Goal: Task Accomplishment & Management: Manage account settings

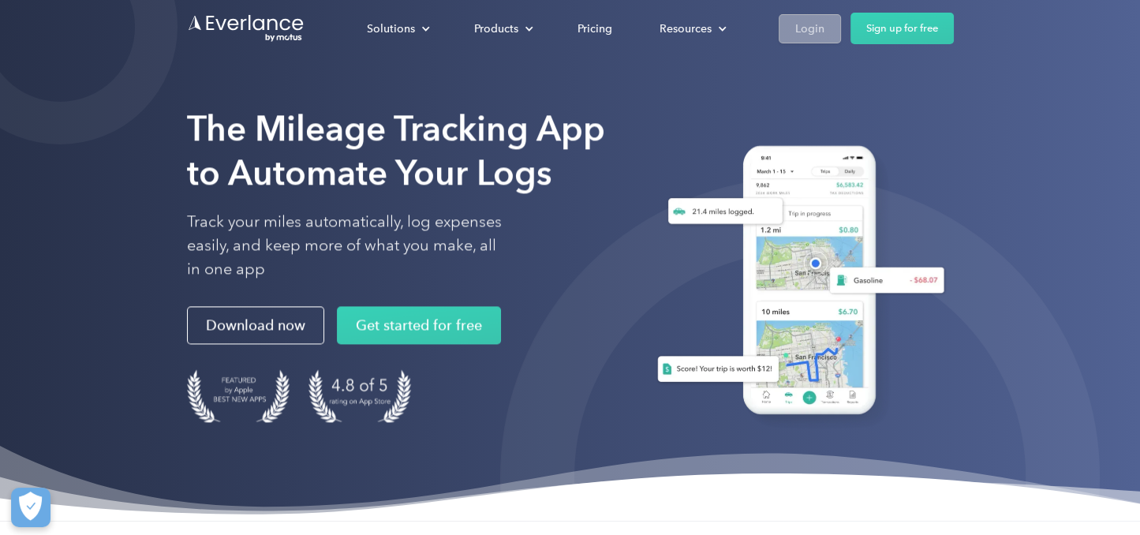
click at [798, 23] on div "Login" at bounding box center [809, 29] width 29 height 20
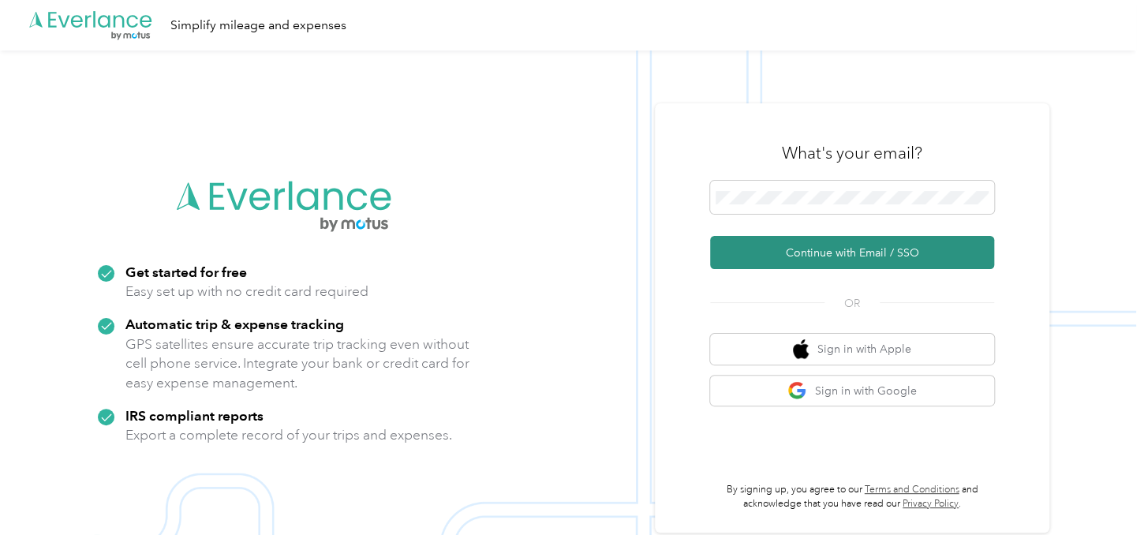
click at [824, 244] on button "Continue with Email / SSO" at bounding box center [852, 252] width 284 height 33
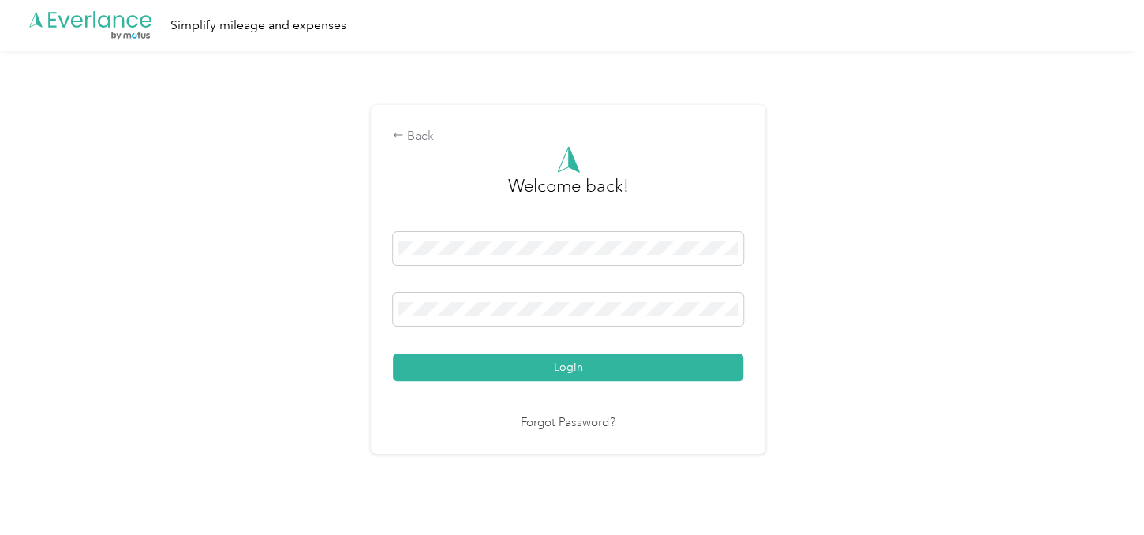
click at [393, 353] on button "Login" at bounding box center [568, 367] width 350 height 28
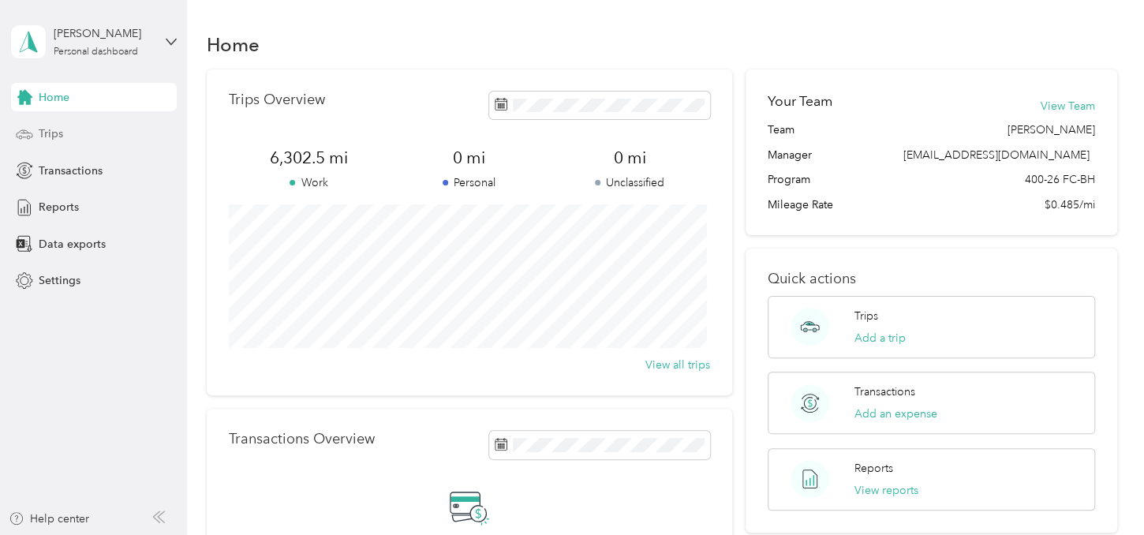
click at [34, 133] on div "Trips" at bounding box center [94, 134] width 166 height 28
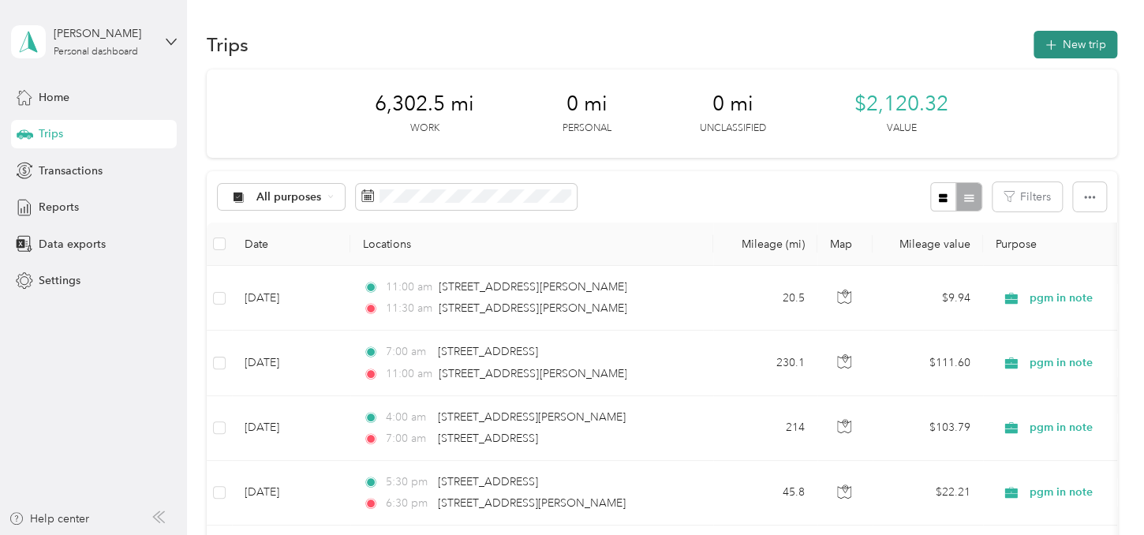
click at [1057, 47] on button "New trip" at bounding box center [1075, 45] width 84 height 28
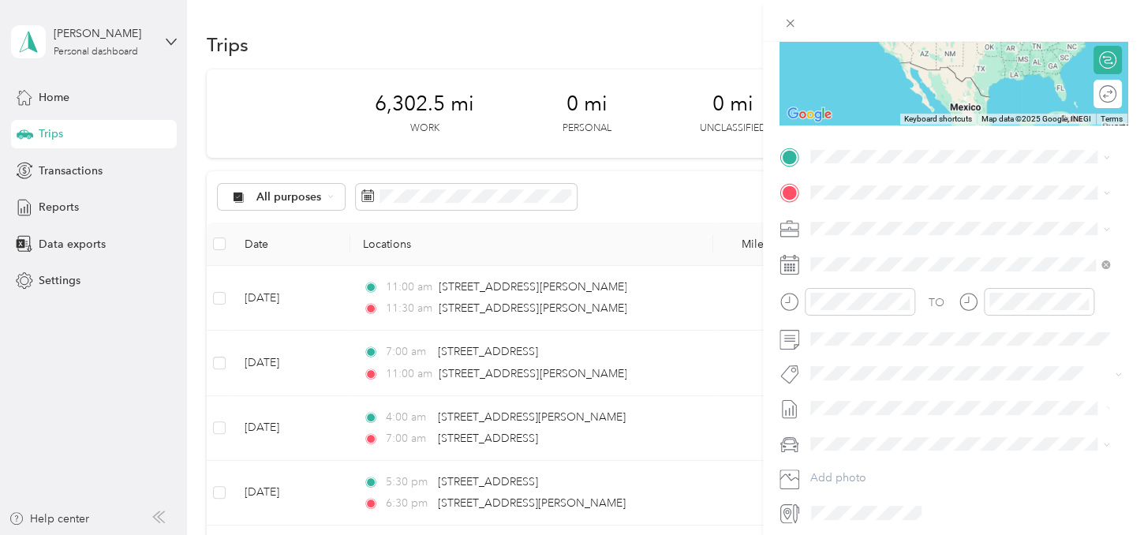
scroll to position [284, 0]
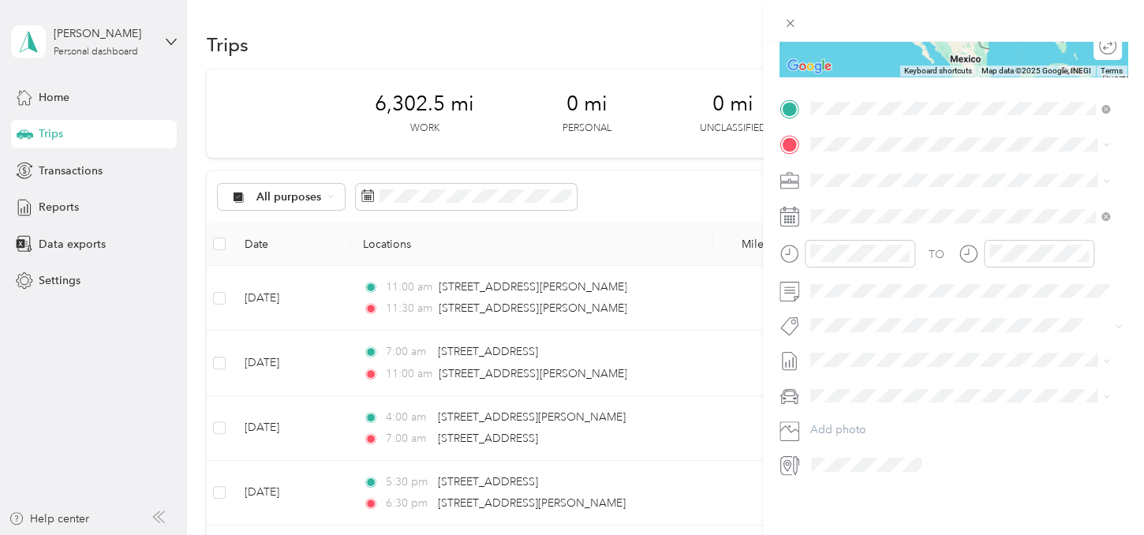
click at [876, 159] on span "663 Sheridan Road St. Joseph, Michigan 49085, United States" at bounding box center [961, 162] width 245 height 14
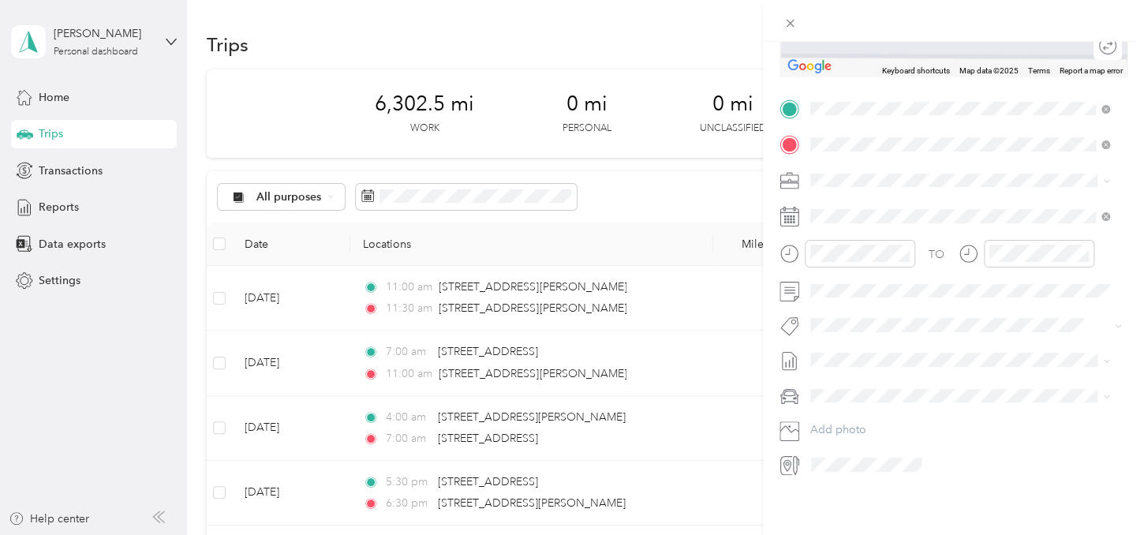
click at [890, 205] on span "9411 Miller Drive Galesburg, Michigan 49053, United States" at bounding box center [961, 198] width 245 height 14
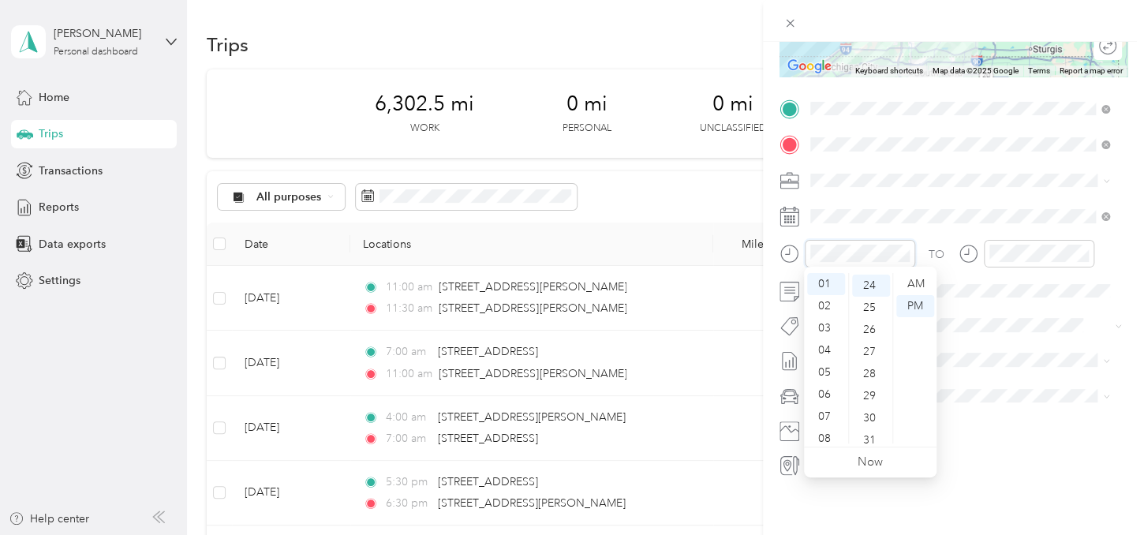
scroll to position [530, 0]
click at [827, 436] on div "08" at bounding box center [826, 439] width 38 height 22
click at [869, 286] on div "00" at bounding box center [871, 284] width 38 height 22
click at [907, 285] on div "AM" at bounding box center [915, 284] width 38 height 22
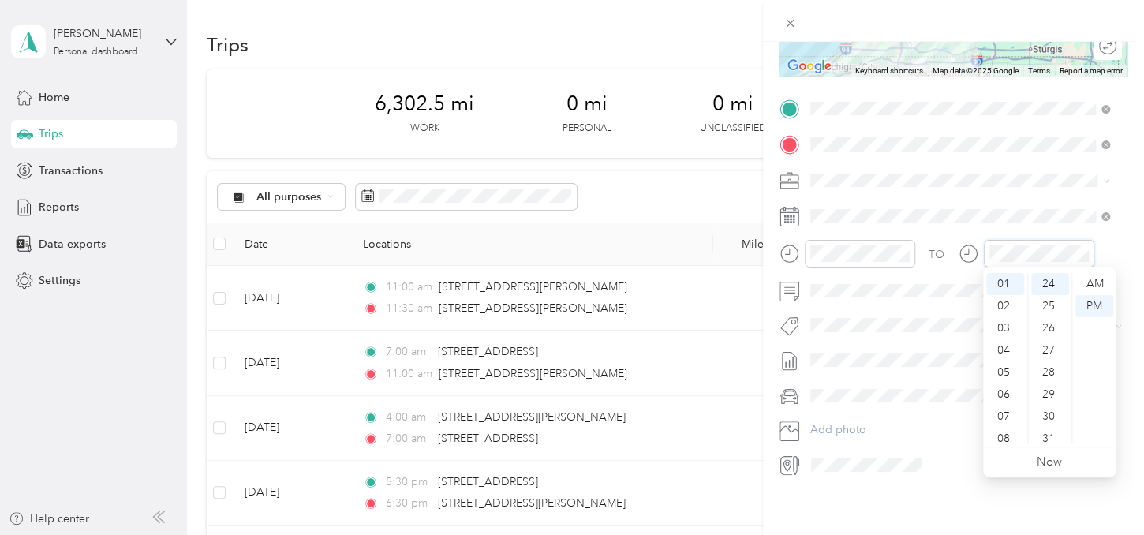
scroll to position [95, 0]
click at [1006, 387] on div "09" at bounding box center [1005, 388] width 38 height 22
click at [1045, 285] on div "00" at bounding box center [1050, 284] width 38 height 22
click at [1092, 284] on div "AM" at bounding box center [1094, 284] width 38 height 22
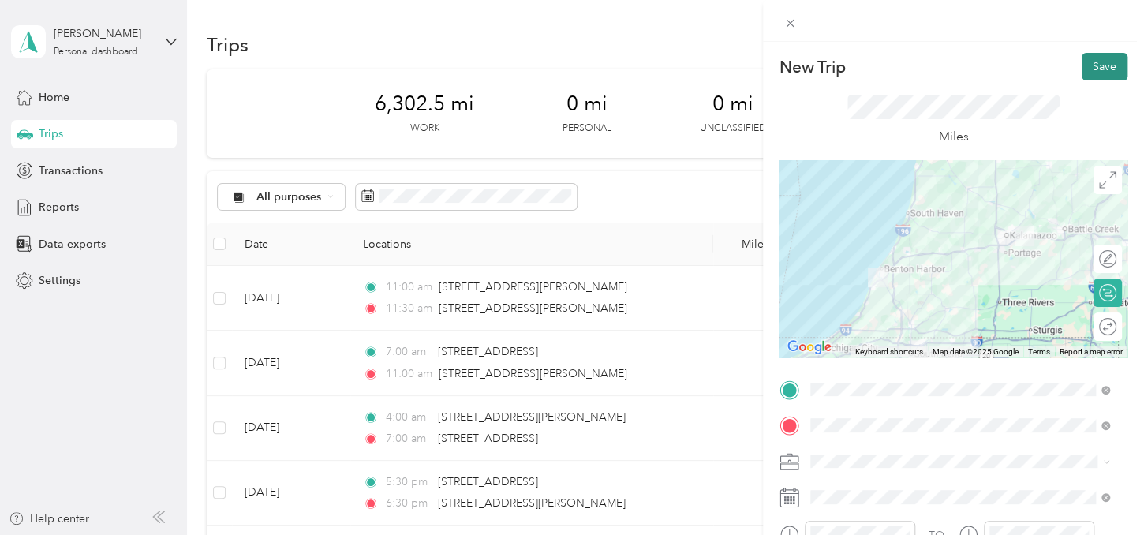
click at [1100, 66] on button "Save" at bounding box center [1104, 67] width 46 height 28
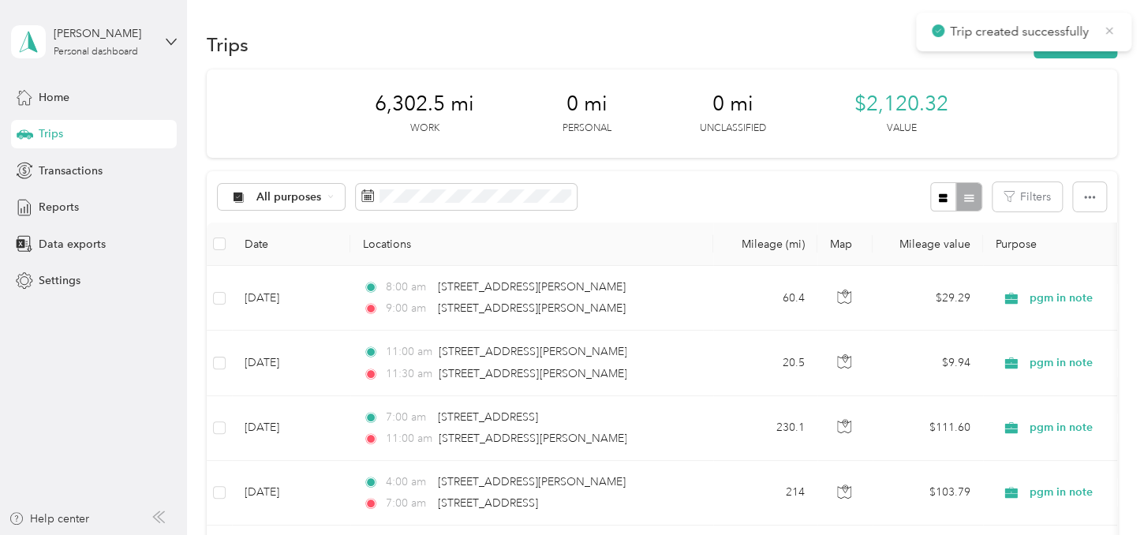
click at [1113, 32] on icon at bounding box center [1109, 31] width 13 height 14
click at [1082, 44] on button "New trip" at bounding box center [1075, 45] width 84 height 28
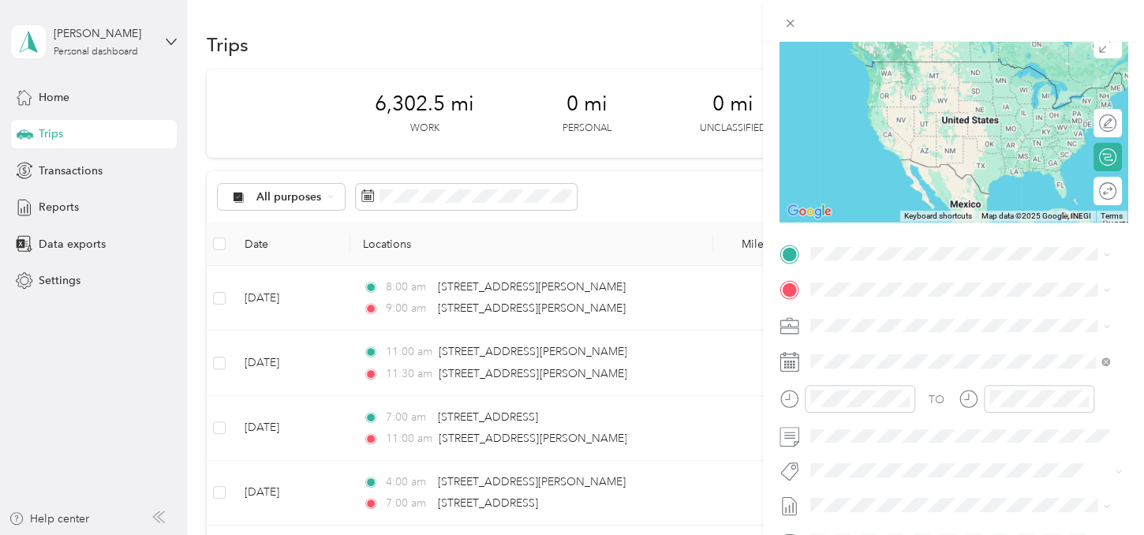
scroll to position [151, 0]
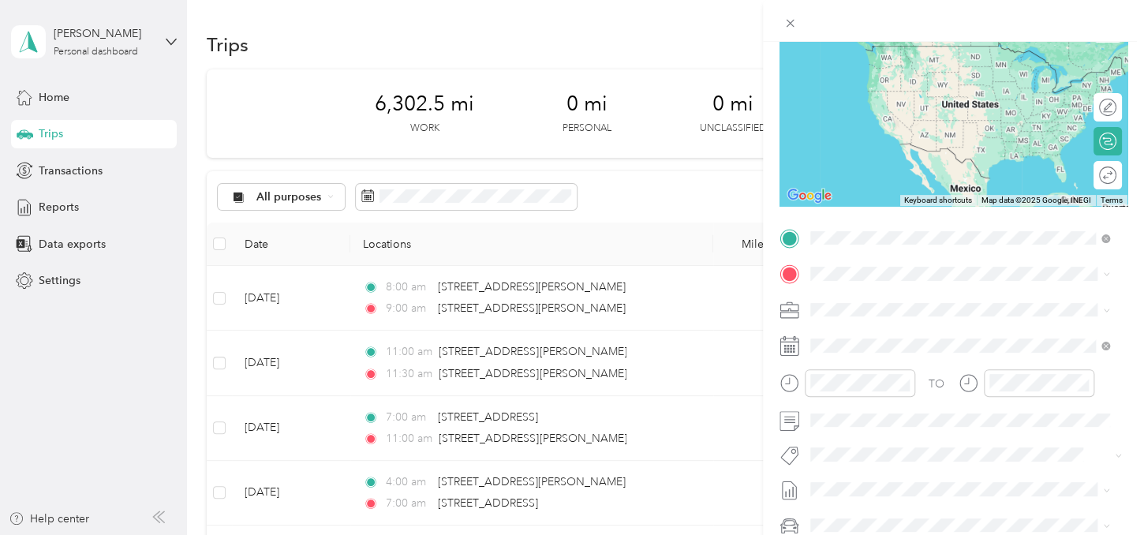
click at [913, 294] on span "9411 Miller Drive Galesburg, Michigan 49053, United States" at bounding box center [961, 294] width 245 height 14
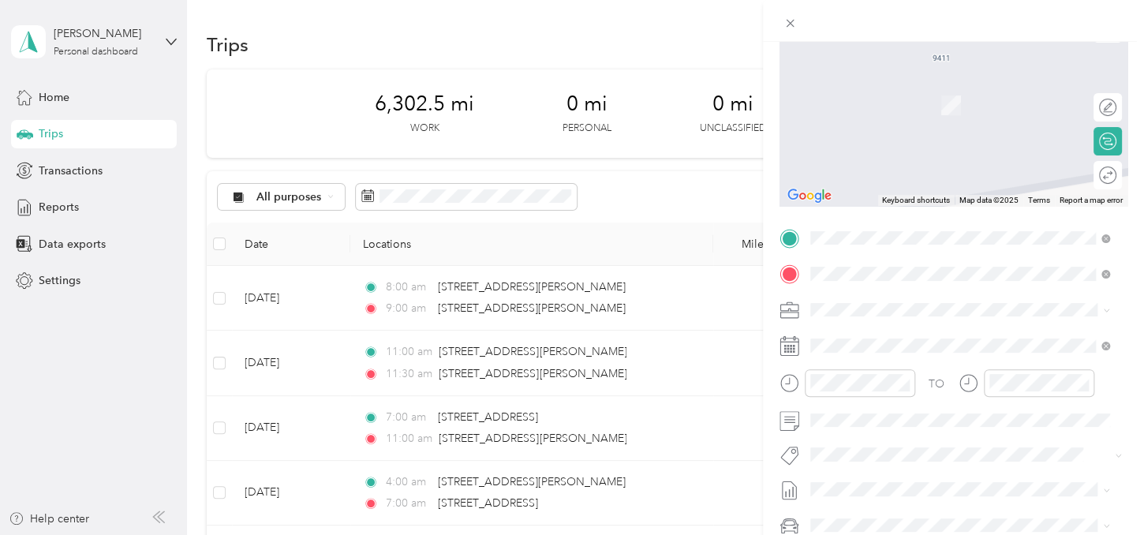
click at [950, 377] on span "Mill Creek Galesburg, Michigan 49053, United States" at bounding box center [971, 369] width 264 height 28
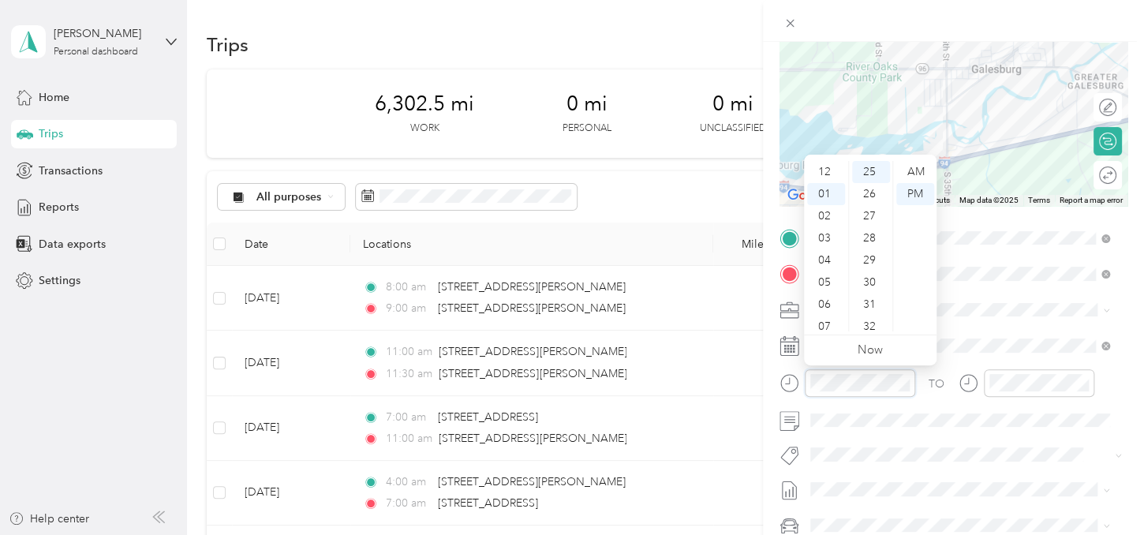
scroll to position [79, 0]
click at [829, 293] on div "09" at bounding box center [826, 292] width 38 height 22
click at [873, 172] on div "25" at bounding box center [871, 172] width 38 height 22
click at [913, 173] on div "AM" at bounding box center [915, 172] width 38 height 22
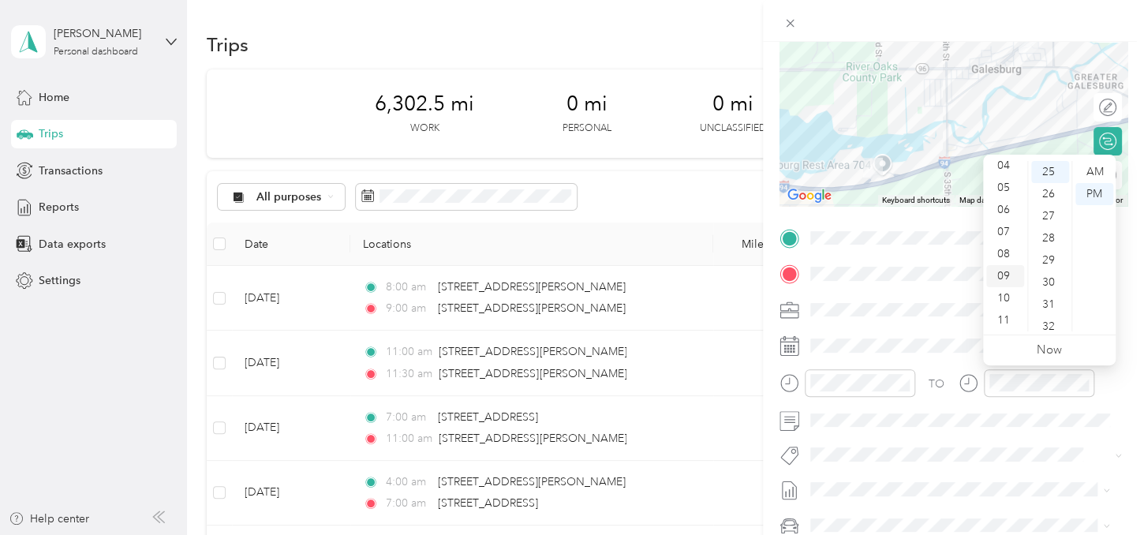
click at [1006, 275] on div "09" at bounding box center [1005, 276] width 38 height 22
click at [1040, 282] on div "30" at bounding box center [1050, 282] width 38 height 22
click at [1095, 174] on div "AM" at bounding box center [1094, 172] width 38 height 22
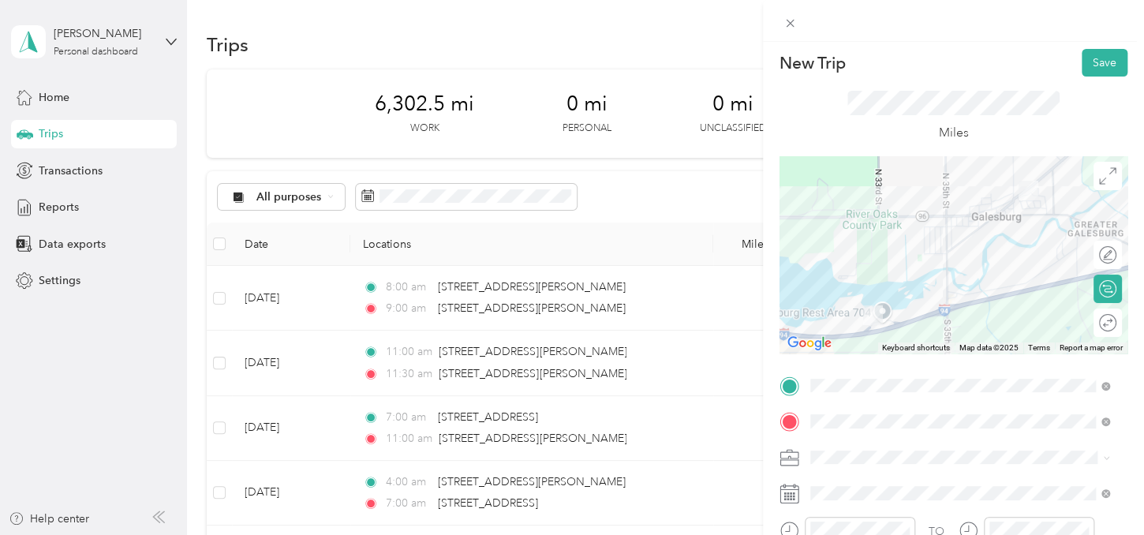
scroll to position [0, 0]
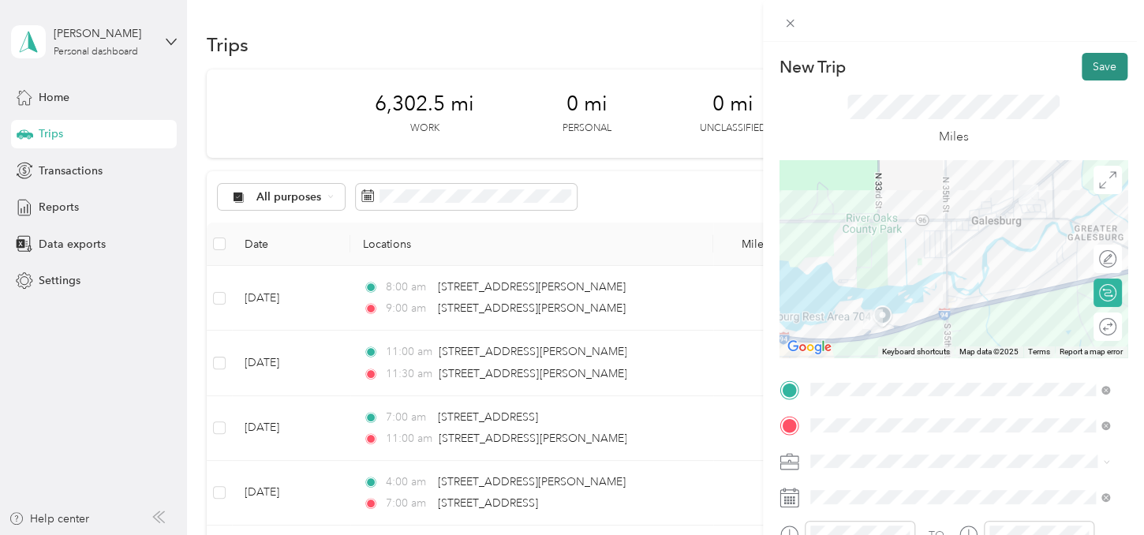
click at [1093, 60] on button "Save" at bounding box center [1104, 67] width 46 height 28
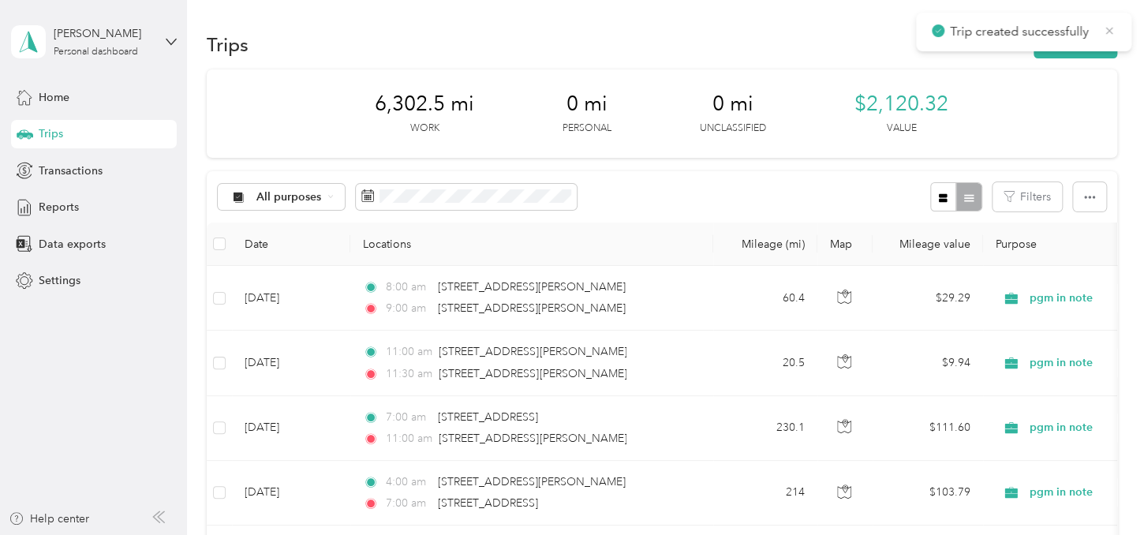
click at [1114, 26] on icon at bounding box center [1109, 31] width 13 height 14
click at [1079, 35] on button "New trip" at bounding box center [1075, 45] width 84 height 28
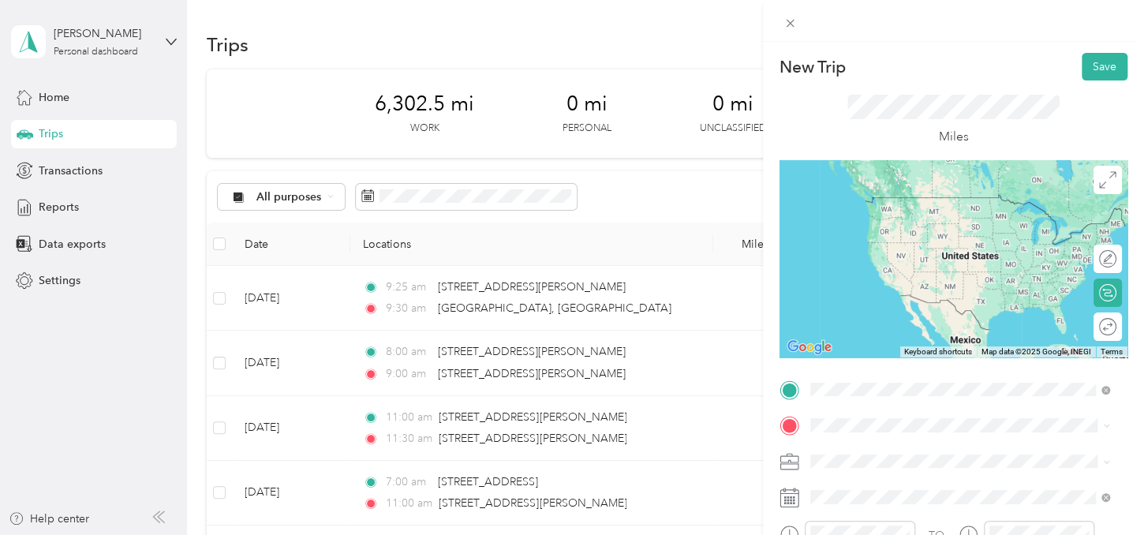
click at [883, 209] on span "Mill Creek Galesburg, Michigan 49053, United States" at bounding box center [971, 204] width 264 height 28
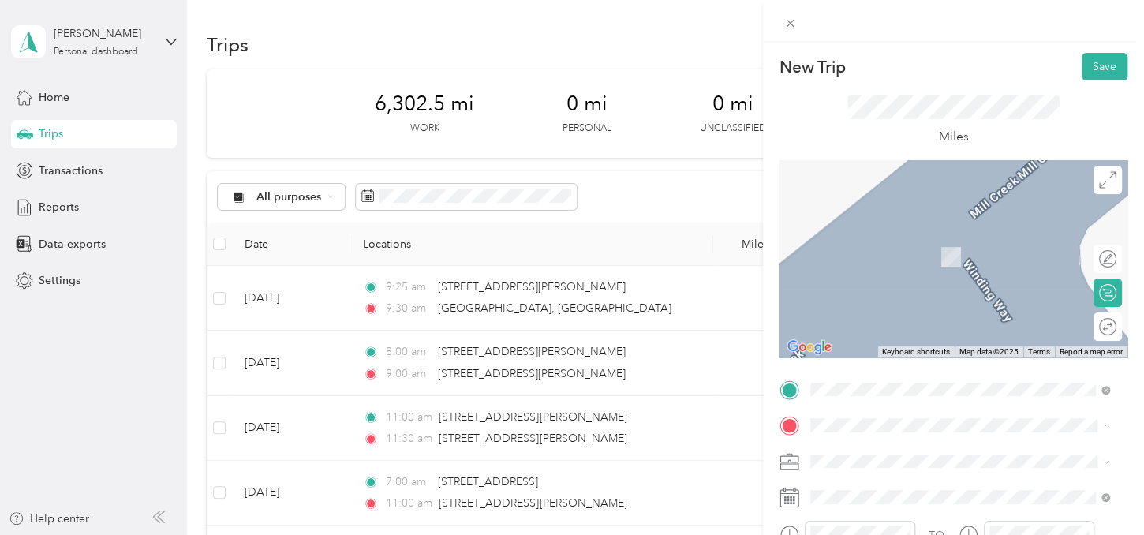
click at [892, 335] on span "East Main Street, 49022, Benton Harbor, Michigan, United States" at bounding box center [929, 350] width 181 height 30
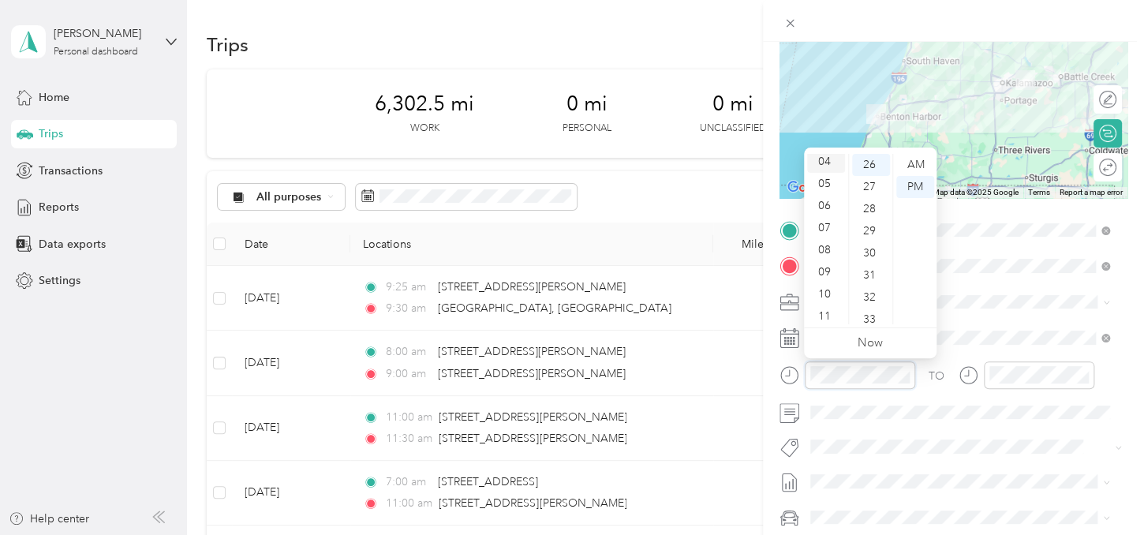
scroll to position [95, 0]
click at [830, 290] on div "10" at bounding box center [826, 291] width 38 height 22
click at [868, 166] on div "00" at bounding box center [871, 165] width 38 height 22
click at [910, 165] on div "AM" at bounding box center [915, 165] width 38 height 22
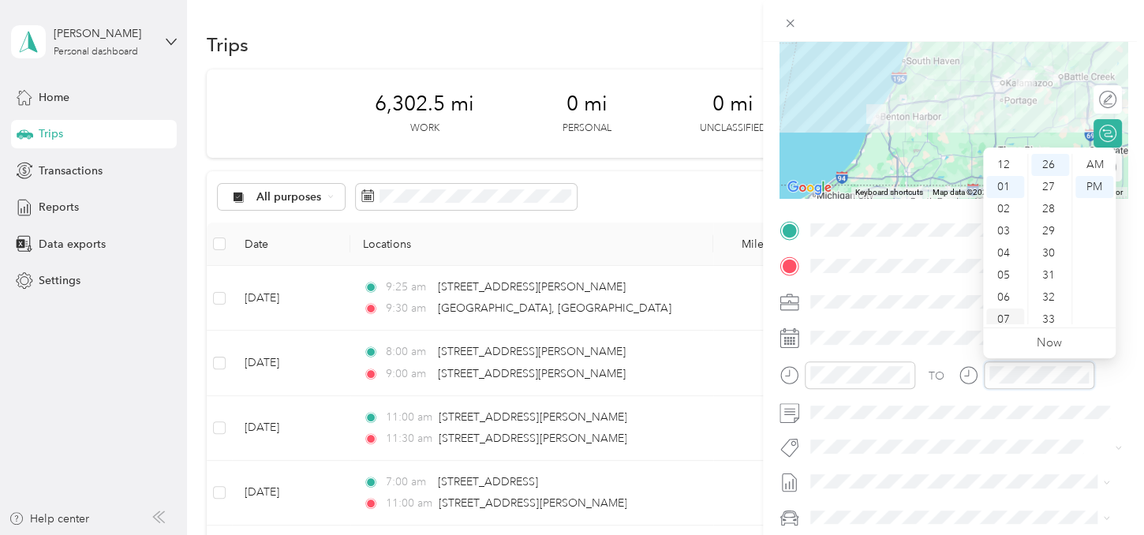
scroll to position [95, 0]
click at [1007, 313] on div "11" at bounding box center [1005, 313] width 38 height 22
click at [1052, 162] on div "00" at bounding box center [1050, 165] width 38 height 22
click at [1086, 166] on div "AM" at bounding box center [1094, 165] width 38 height 22
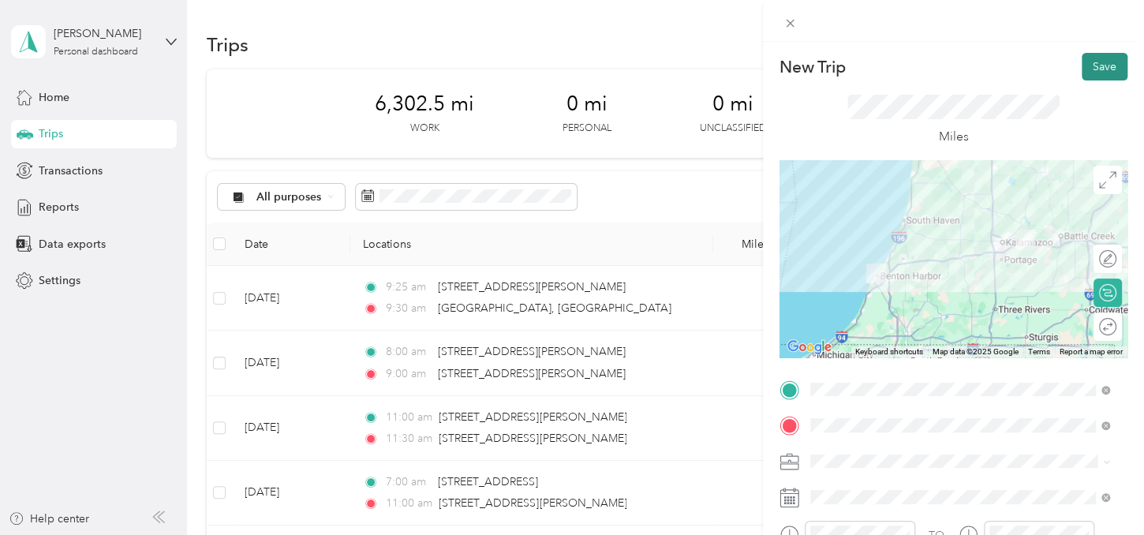
click at [1098, 62] on button "Save" at bounding box center [1104, 67] width 46 height 28
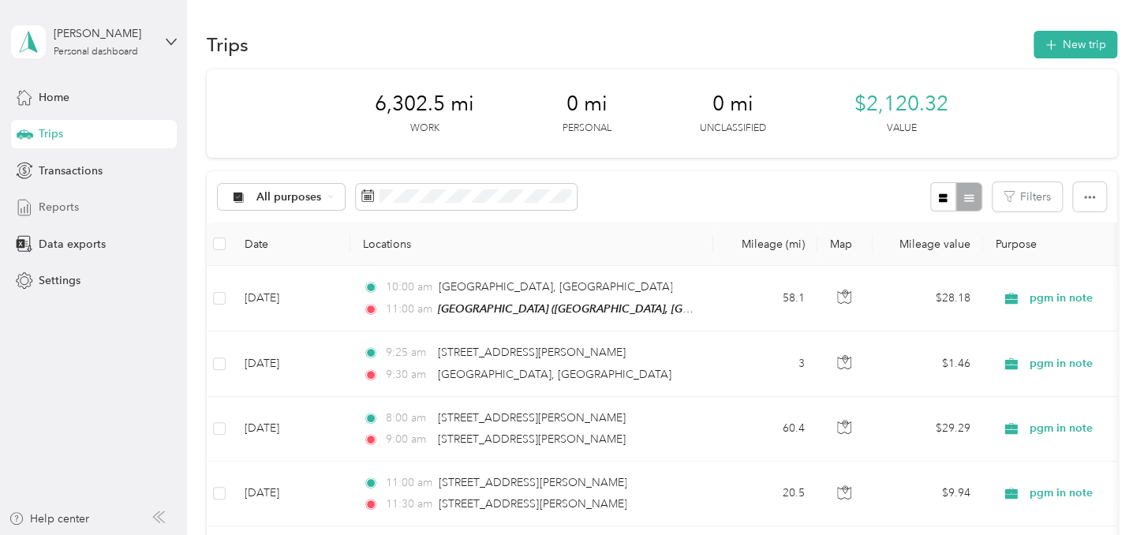
click at [54, 211] on span "Reports" at bounding box center [59, 207] width 40 height 17
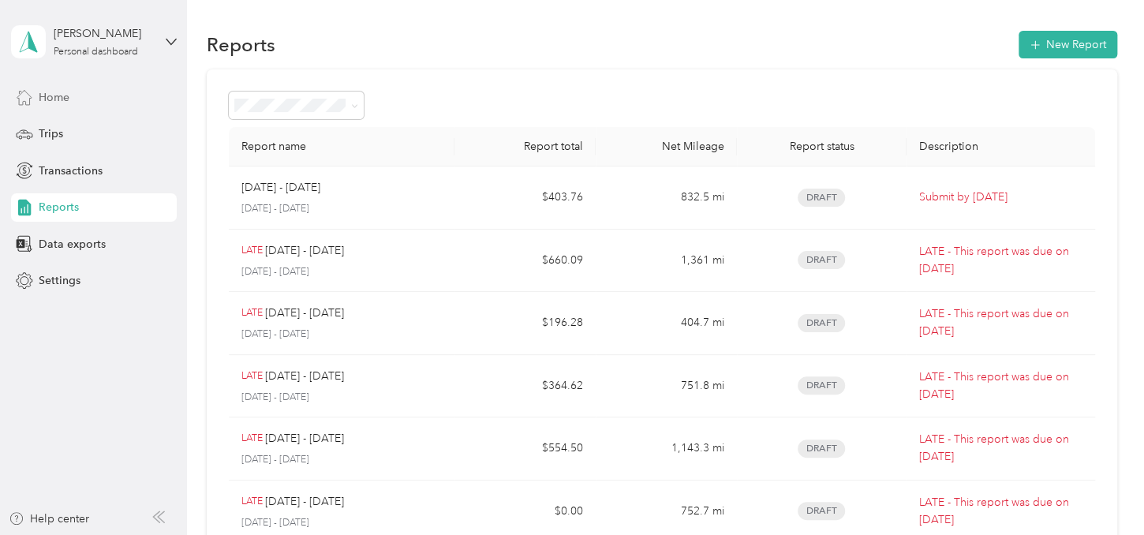
click at [56, 103] on span "Home" at bounding box center [54, 97] width 31 height 17
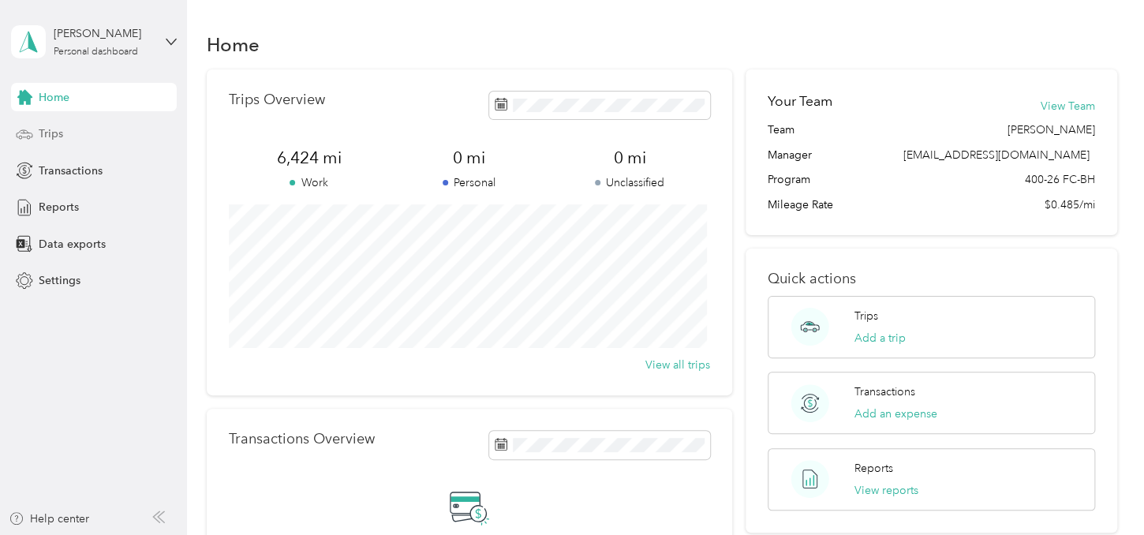
click at [53, 132] on span "Trips" at bounding box center [51, 133] width 24 height 17
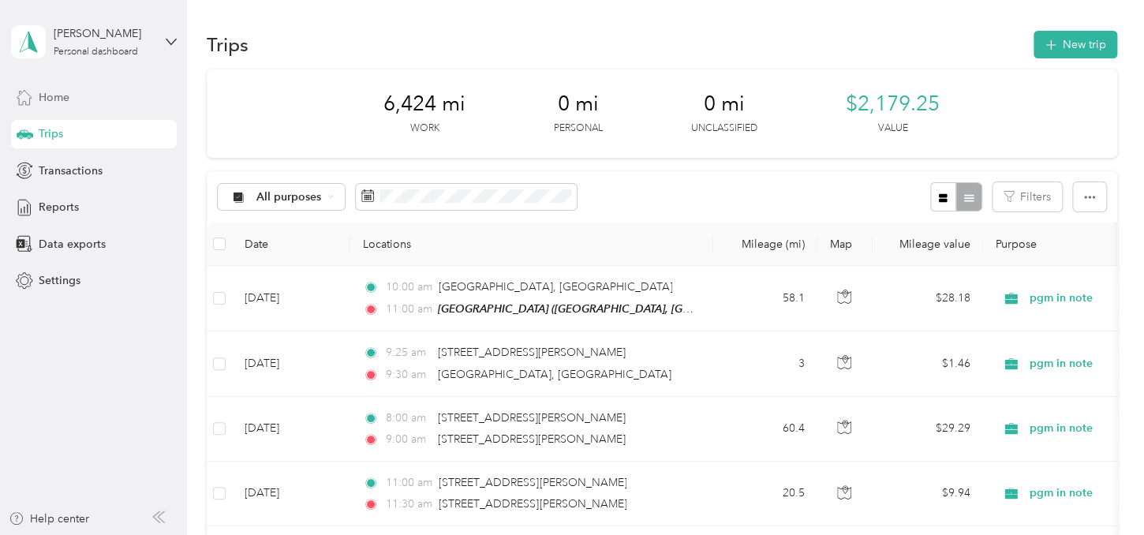
click at [69, 97] on span "Home" at bounding box center [54, 97] width 31 height 17
